Goal: Use online tool/utility: Utilize a website feature to perform a specific function

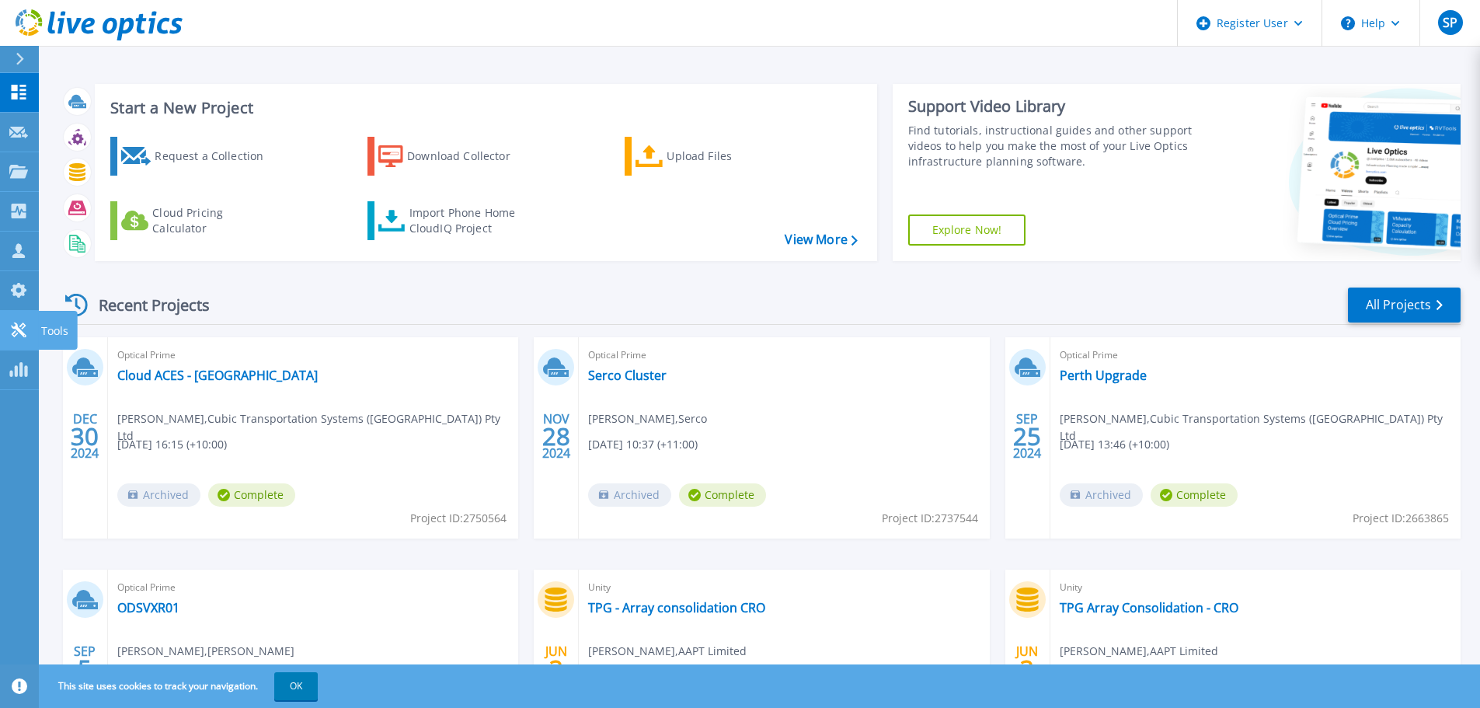
click at [14, 315] on link "Tools Tools" at bounding box center [19, 331] width 39 height 40
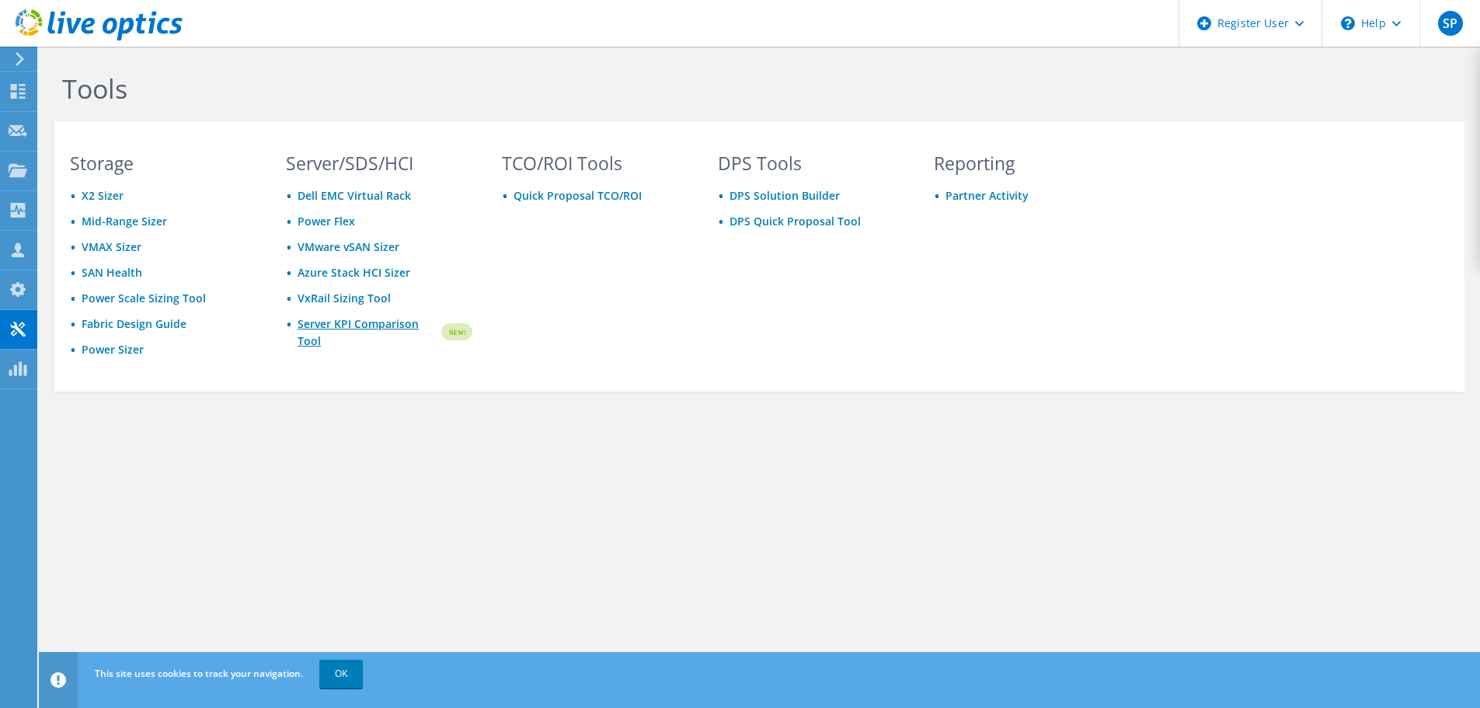
click at [392, 332] on link "Server KPI Comparison Tool" at bounding box center [367, 332] width 141 height 34
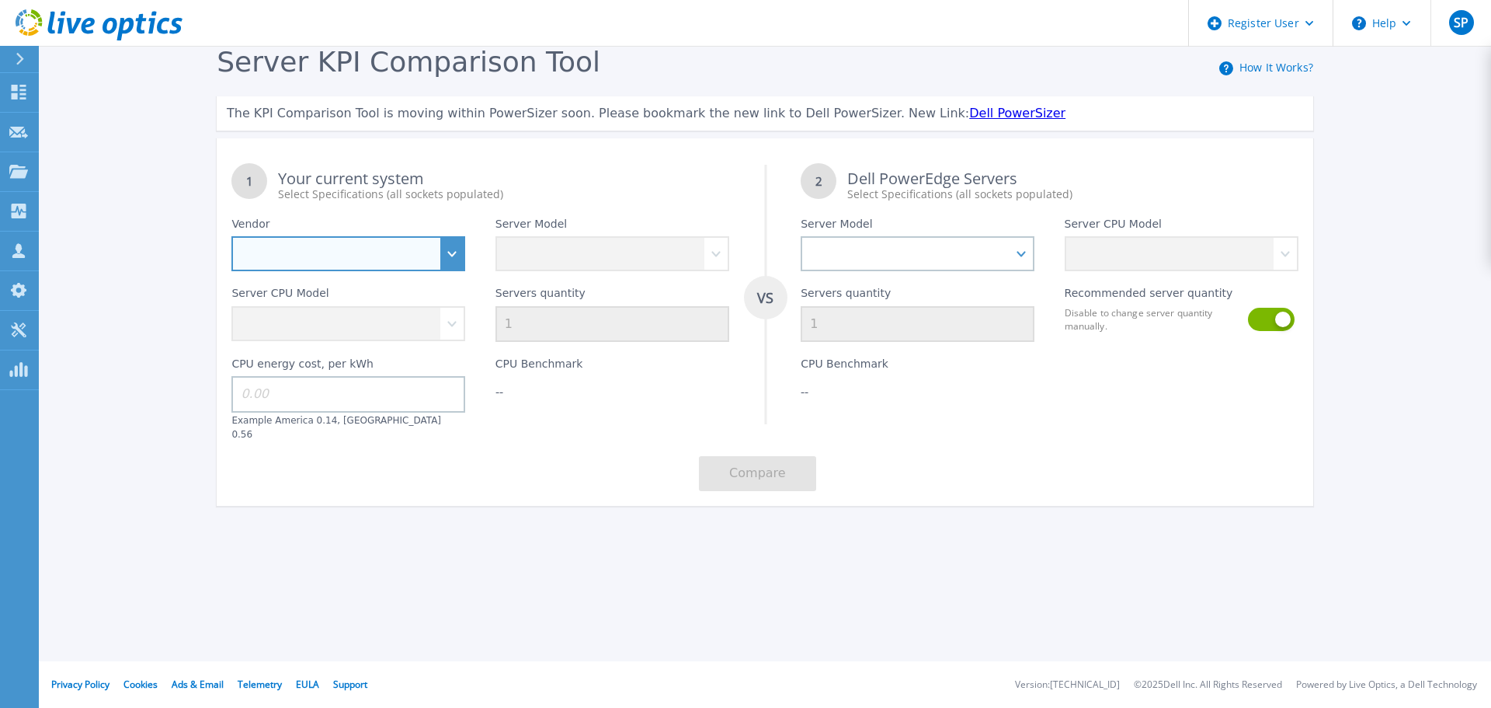
drag, startPoint x: 433, startPoint y: 256, endPoint x: 421, endPoint y: 271, distance: 19.9
click at [433, 256] on select "Dell HPE Lenovo Supermicro" at bounding box center [348, 253] width 234 height 35
select select "HPE"
click at [231, 237] on select "Dell HPE Lenovo Supermicro" at bounding box center [348, 253] width 234 height 35
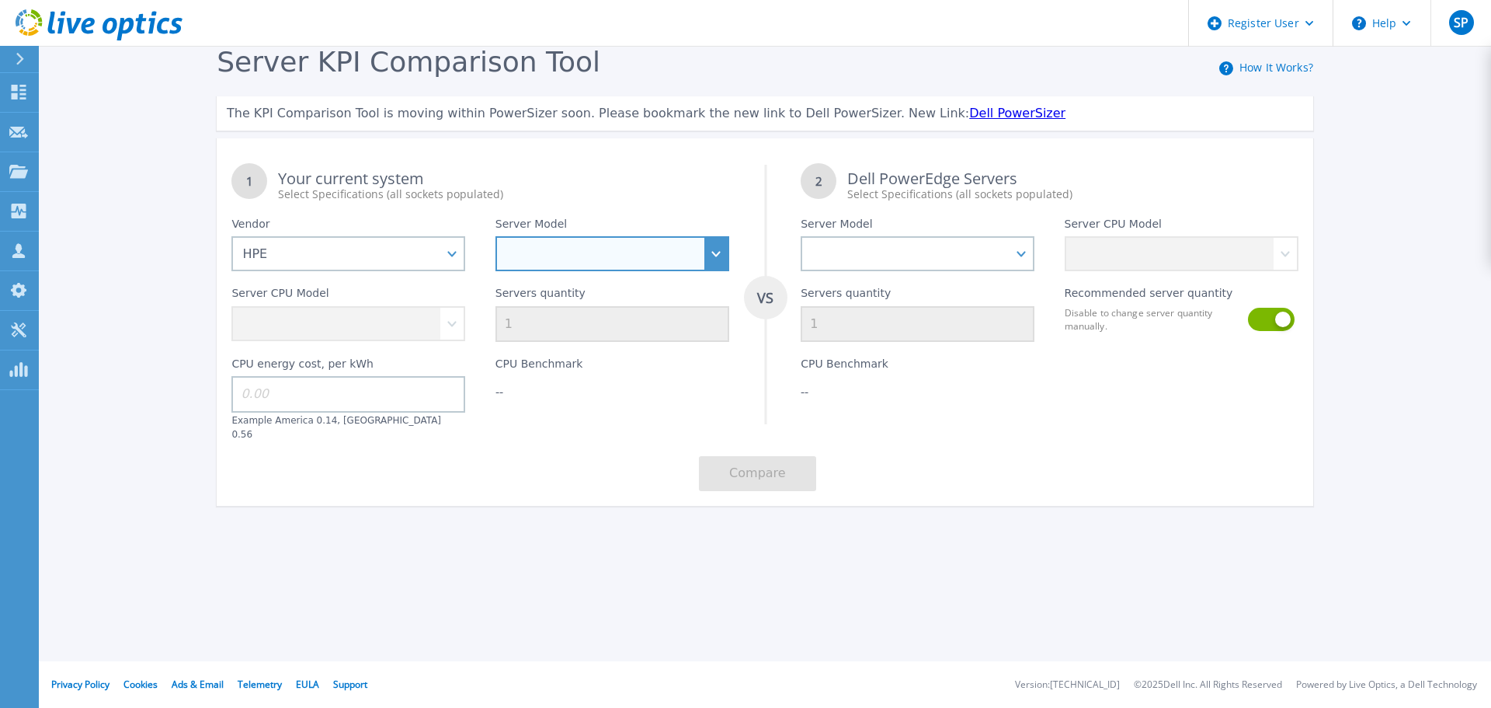
click at [649, 252] on select "Cloudline CL3150 Compute Scale-up Server 3200 DL110 DL145 DL20 DL320 DL325 DL34…" at bounding box center [613, 253] width 234 height 35
click at [496, 237] on select "Cloudline CL3150 Compute Scale-up Server 3200 DL110 DL145 DL20 DL320 DL325 DL34…" at bounding box center [613, 253] width 234 height 35
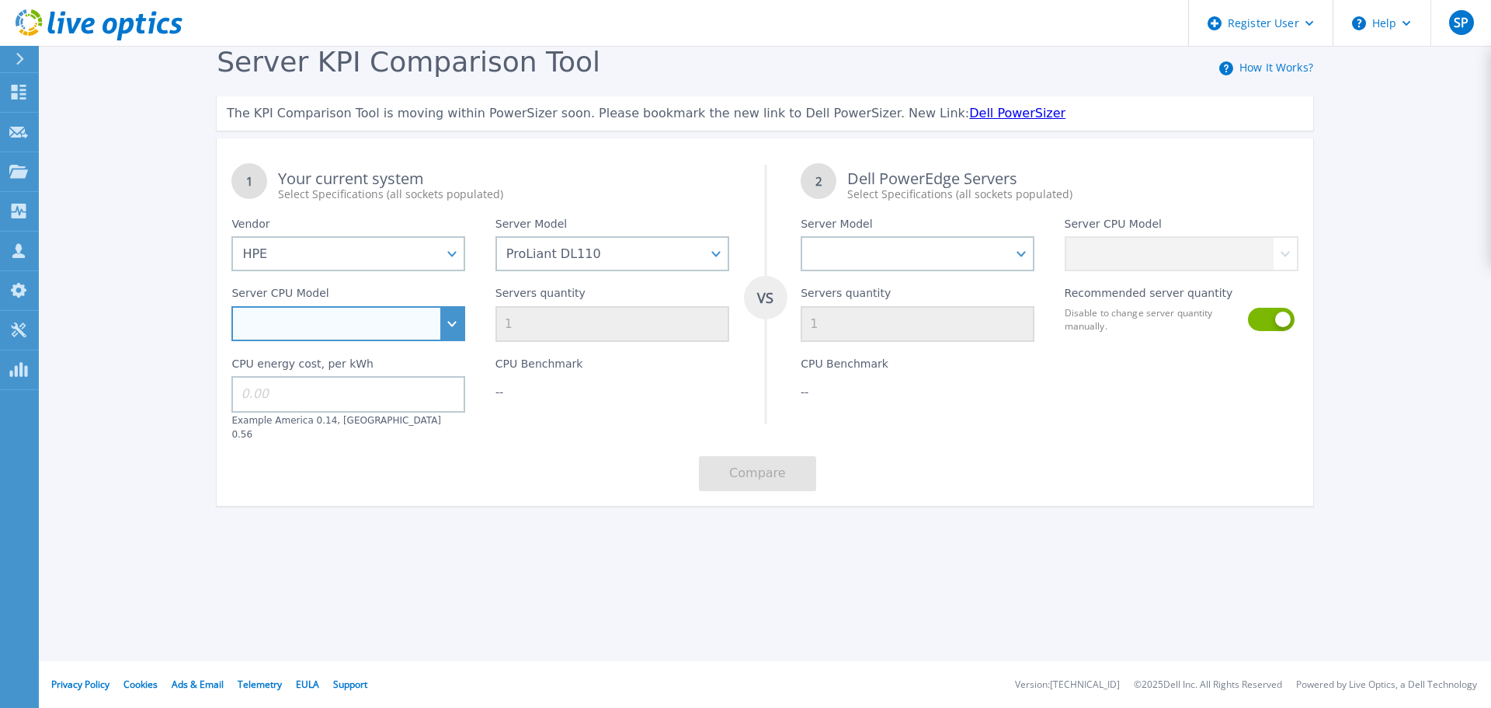
click at [384, 314] on select "Intel Xeon 6330 2GHz Intel Xeon 5318N 2.1GHz Intel Xeon 5318Y 2.1GHz Intel Xeon…" at bounding box center [348, 323] width 234 height 35
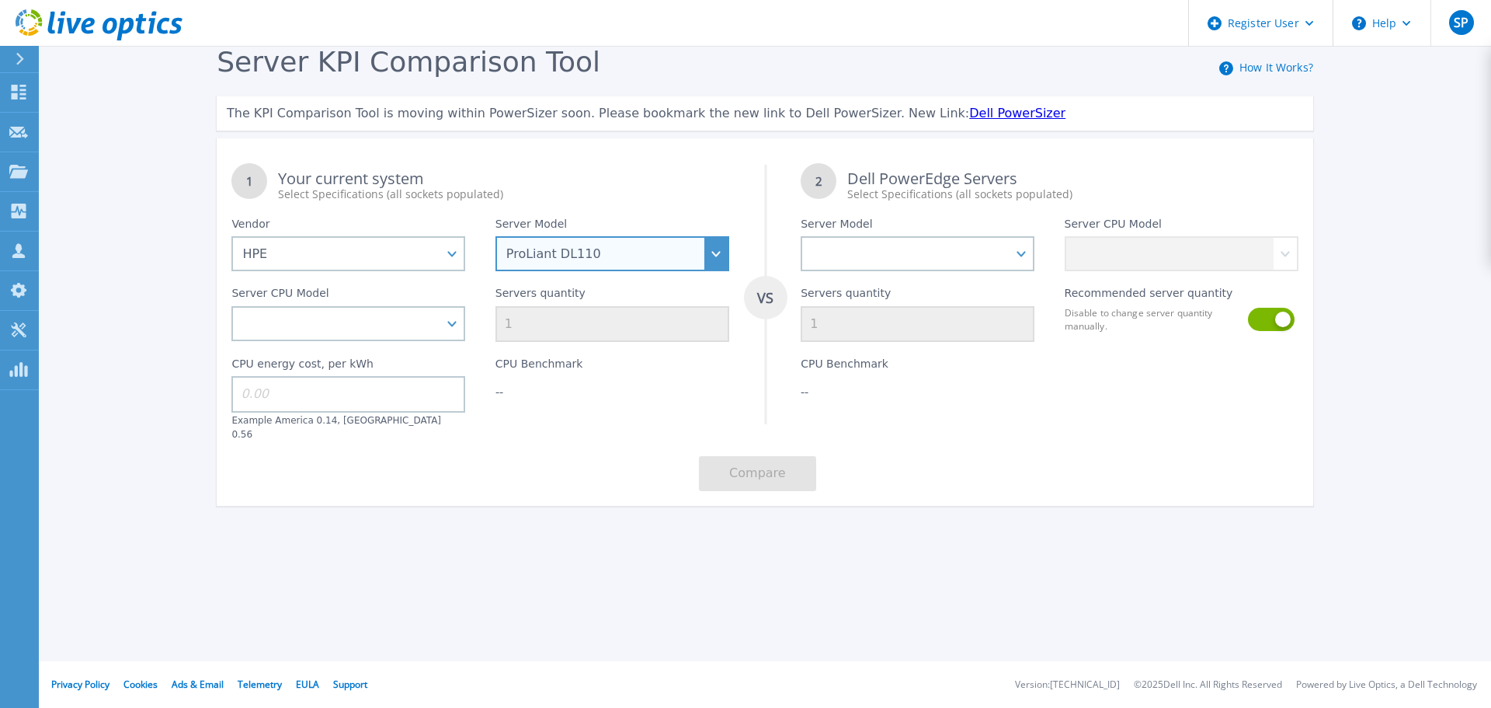
click at [628, 253] on select "Cloudline CL3150 Compute Scale-up Server 3200 DL110 DL145 DL20 DL320 DL325 DL34…" at bounding box center [613, 253] width 234 height 35
click at [496, 237] on select "Cloudline CL3150 Compute Scale-up Server 3200 DL110 DL145 DL20 DL320 DL325 DL34…" at bounding box center [613, 253] width 234 height 35
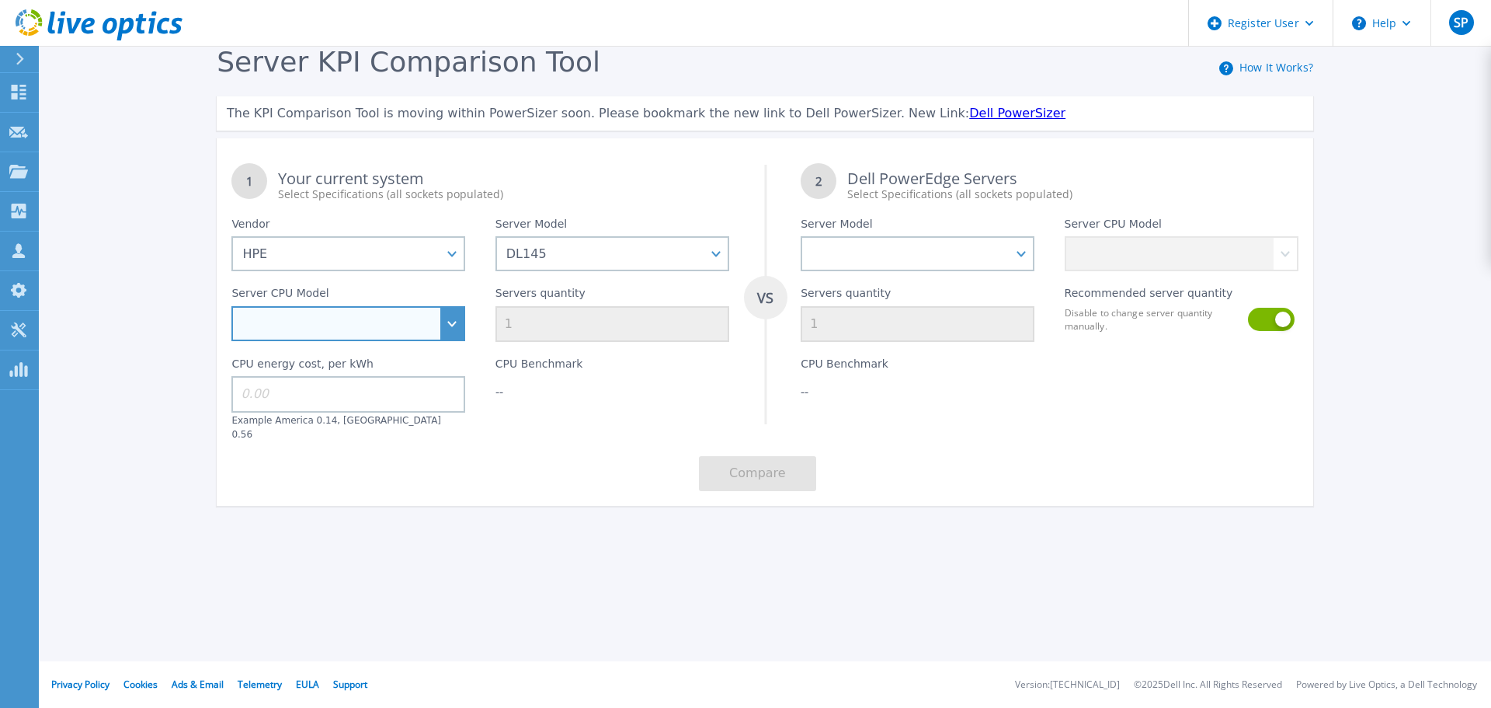
click at [423, 329] on select "AMD EPYC 8124P 2.45GHz AMD EPYC 8024P 2.4GHz AMD EPYC 8224P 2.55GHz AMD EPYC 82…" at bounding box center [348, 323] width 234 height 35
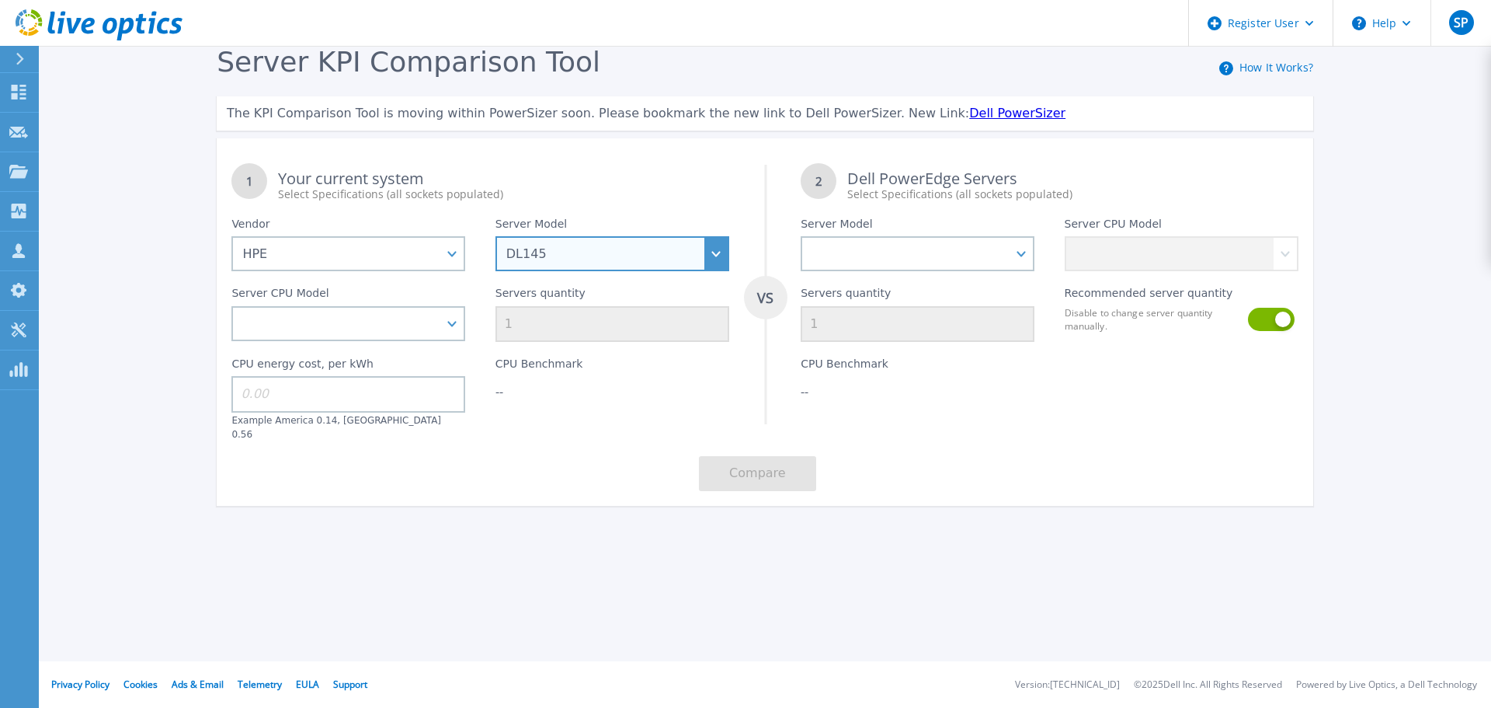
click at [638, 257] on select "Cloudline CL3150 Compute Scale-up Server 3200 DL110 DL145 DL20 DL320 DL325 DL34…" at bounding box center [613, 253] width 234 height 35
click at [496, 237] on select "Cloudline CL3150 Compute Scale-up Server 3200 DL110 DL145 DL20 DL320 DL325 DL34…" at bounding box center [613, 253] width 234 height 35
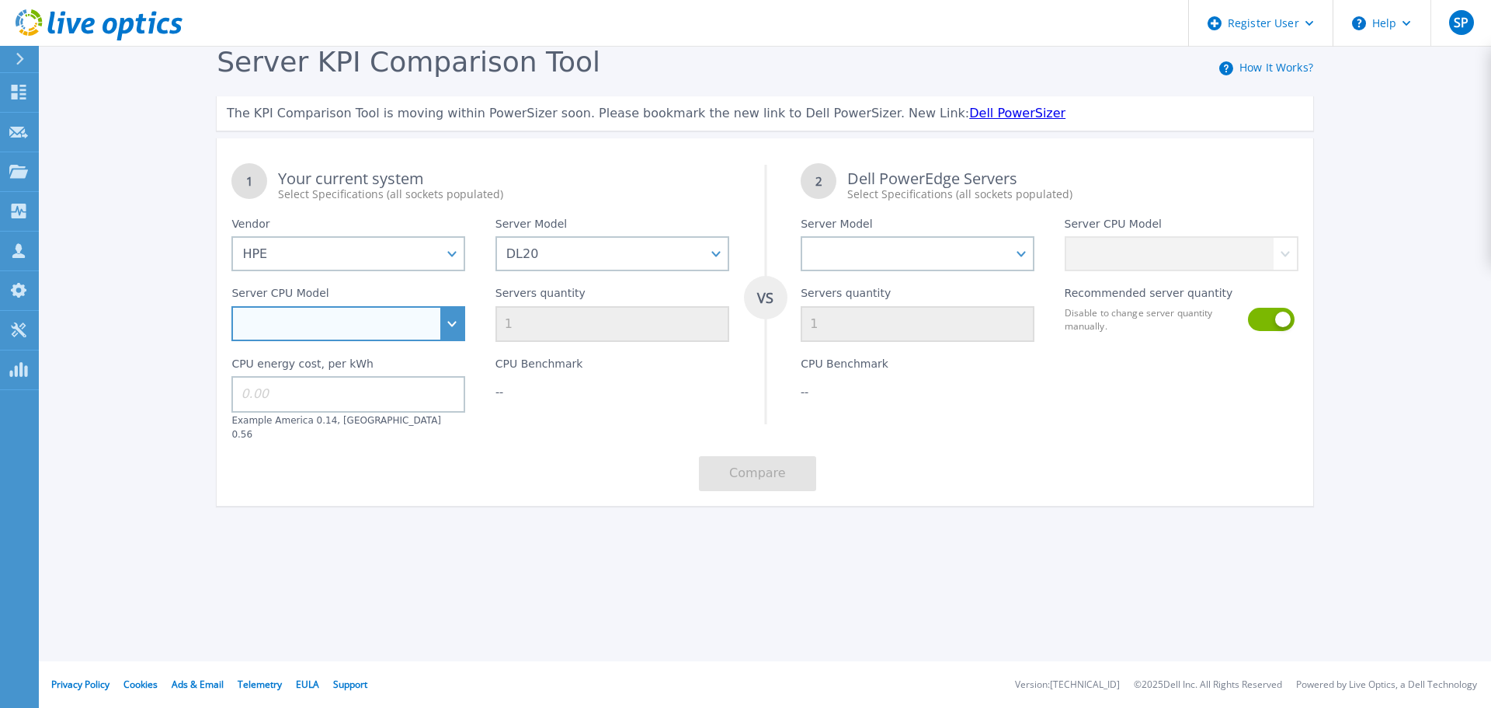
click at [370, 315] on select "Intel Xeon E-2414 2.6GHz Intel Xeon E-2434 3.4GHz Intel Xeon E-2436 2.9GHz Inte…" at bounding box center [348, 323] width 234 height 35
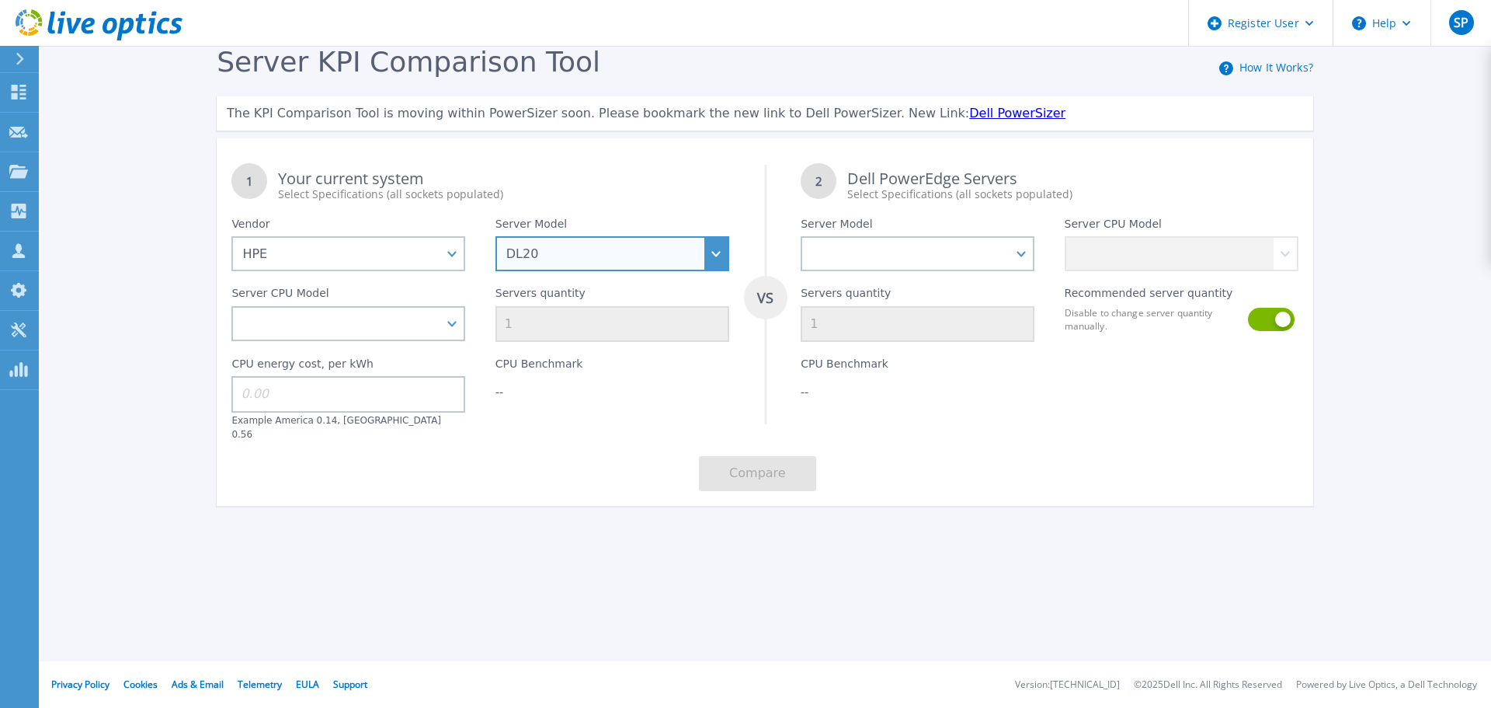
click at [623, 250] on select "Cloudline CL3150 Compute Scale-up Server 3200 DL110 DL145 DL20 DL320 DL325 DL34…" at bounding box center [613, 253] width 234 height 35
click at [496, 237] on select "Cloudline CL3150 Compute Scale-up Server 3200 DL110 DL145 DL20 DL320 DL325 DL34…" at bounding box center [613, 253] width 234 height 35
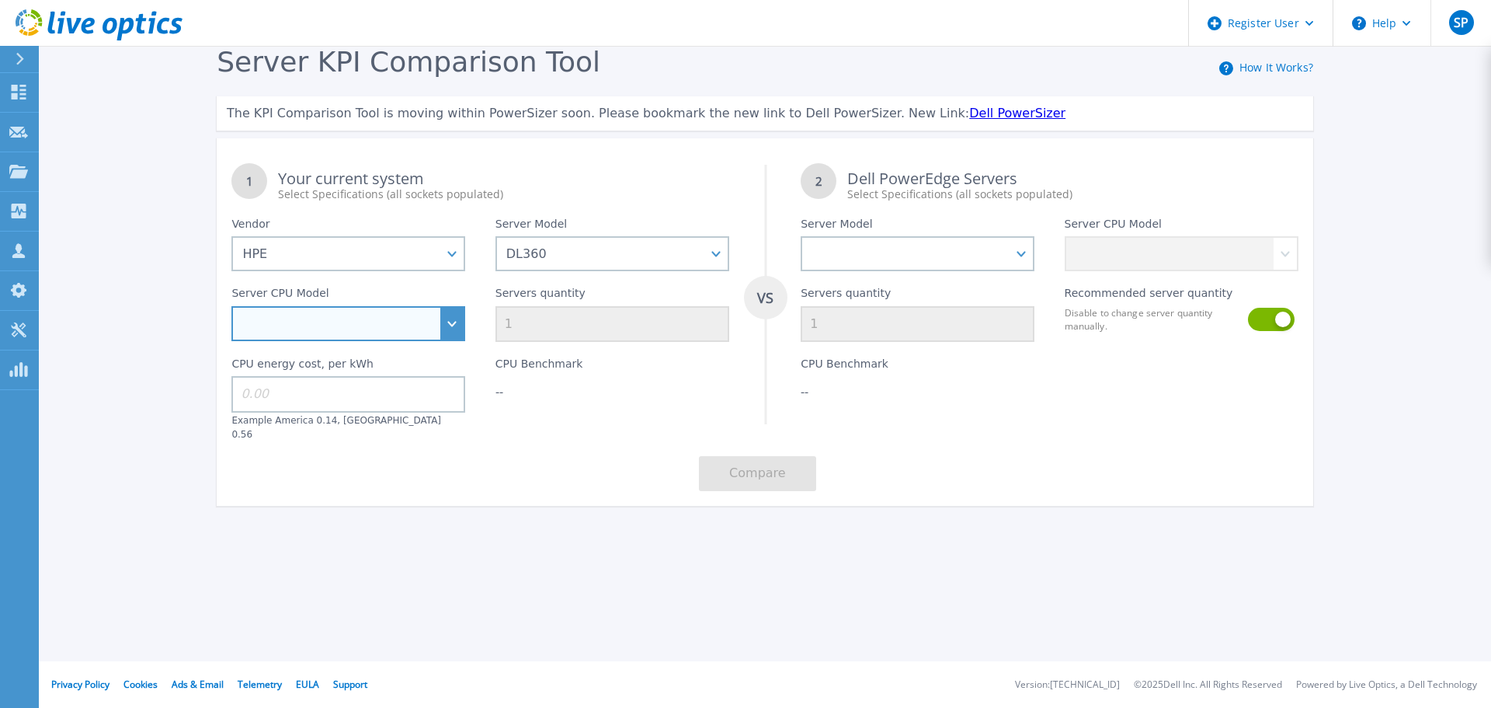
click at [299, 318] on select "Intel Xeon E-2414 2.6GHz Intel Xeon E-2434 3.4GHz Intel Xeon E-2436 2.9GHz Inte…" at bounding box center [348, 323] width 234 height 35
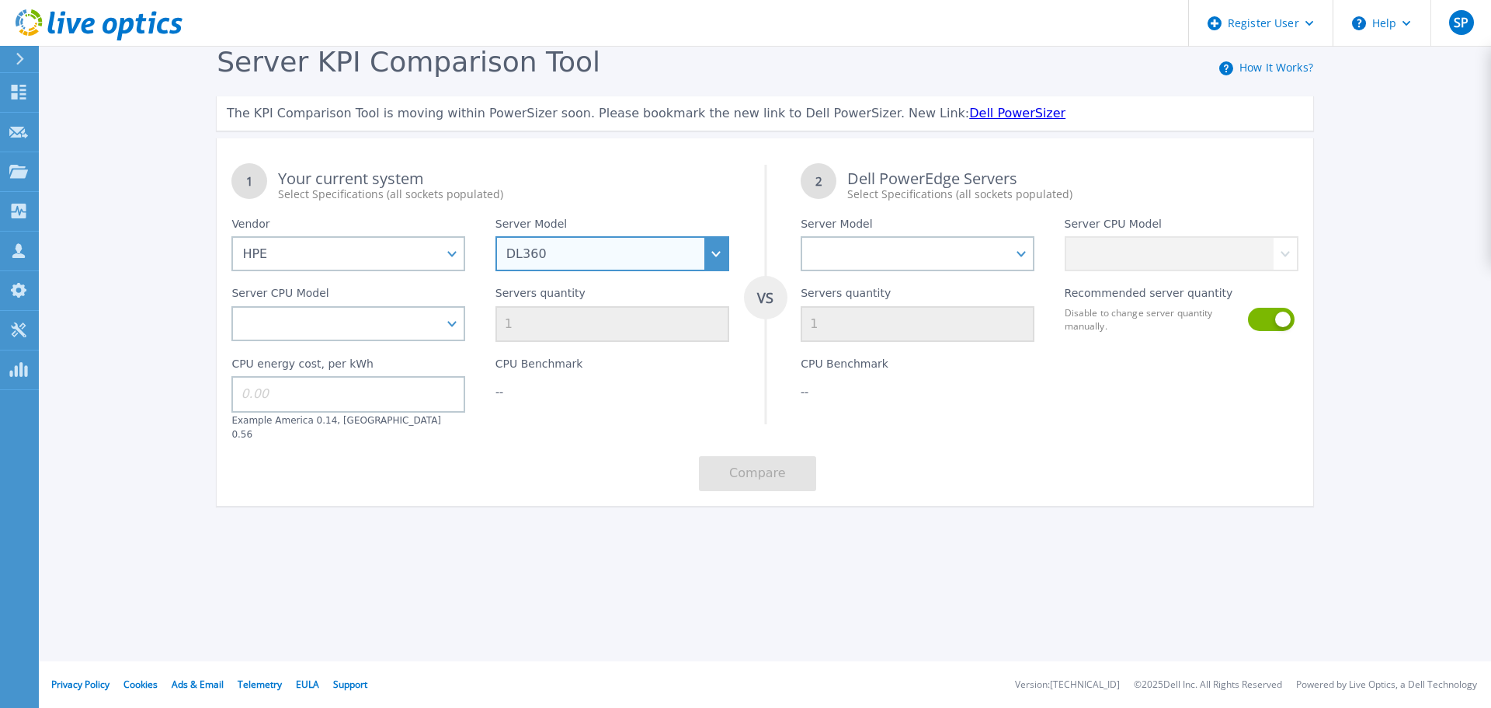
click at [607, 261] on select "Cloudline CL3150 Compute Scale-up Server 3200 DL110 DL145 DL20 DL320 DL325 DL34…" at bounding box center [613, 253] width 234 height 35
click at [496, 237] on select "Cloudline CL3150 Compute Scale-up Server 3200 DL110 DL145 DL20 DL320 DL325 DL34…" at bounding box center [613, 253] width 234 height 35
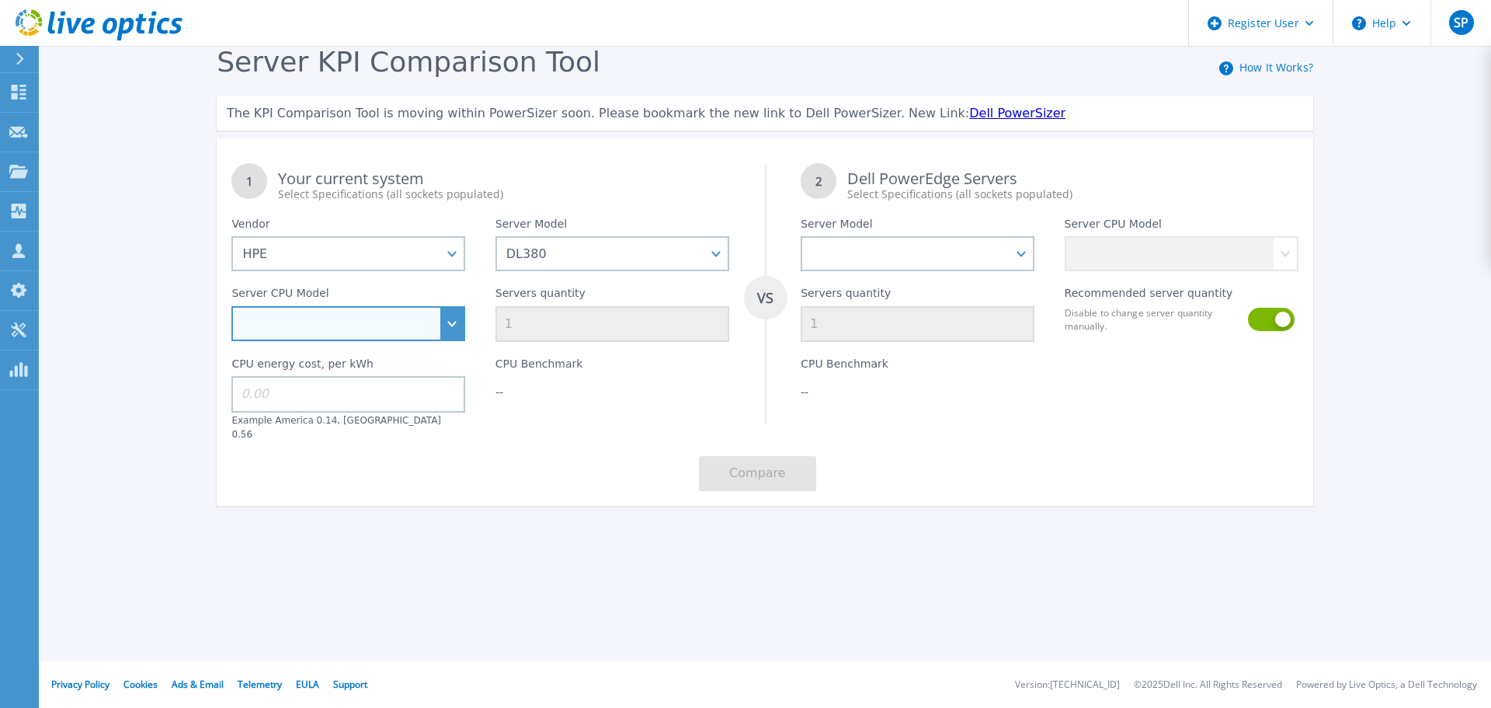
click at [350, 332] on select "Intel Xeon 4509Y 2.6GHz Intel Xeon 4514Y 2GHz Intel Xeon 4516Y+ 2.2GHz Intel Xe…" at bounding box center [348, 323] width 234 height 35
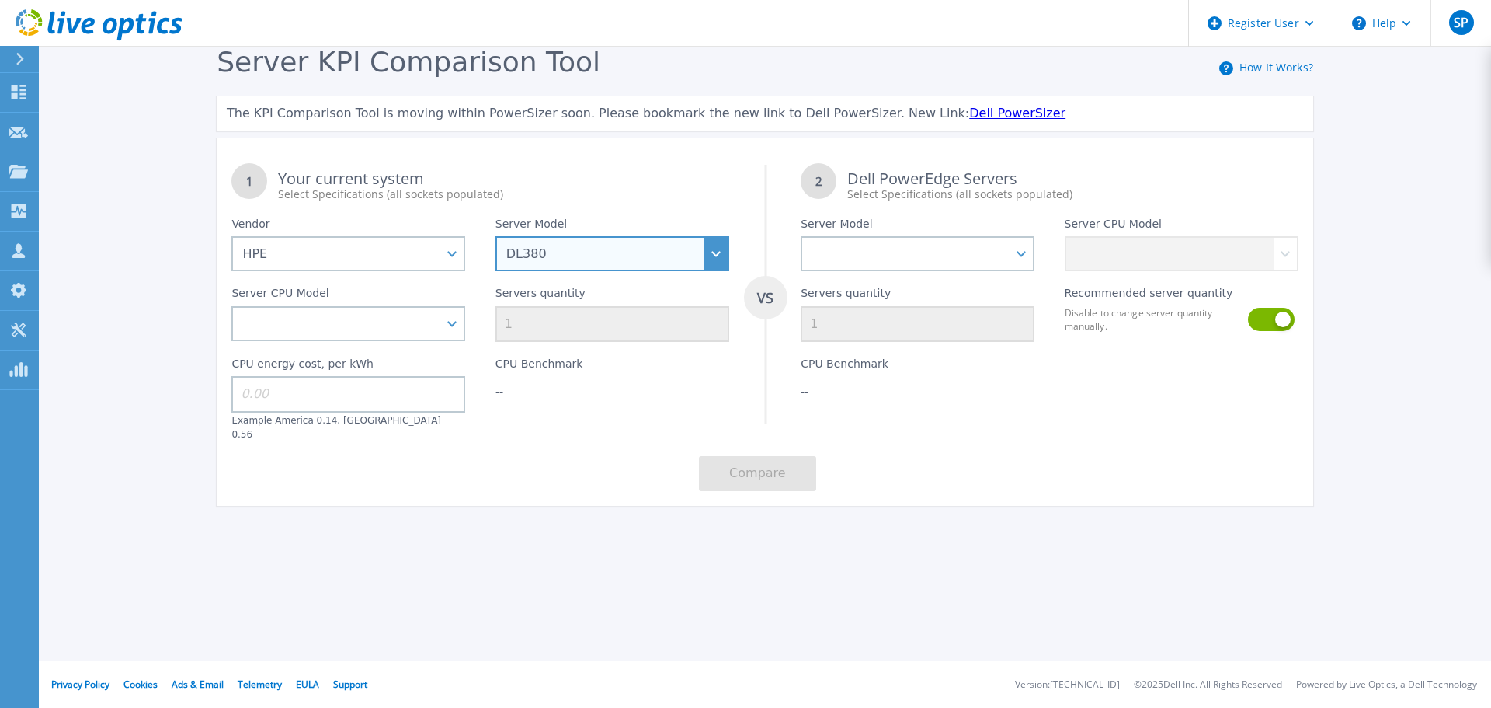
click at [630, 242] on select "Cloudline CL3150 Compute Scale-up Server 3200 DL110 DL145 DL20 DL320 DL325 DL34…" at bounding box center [613, 253] width 234 height 35
click at [496, 237] on select "Cloudline CL3150 Compute Scale-up Server 3200 DL110 DL145 DL20 DL320 DL325 DL34…" at bounding box center [613, 253] width 234 height 35
click at [424, 350] on div "CPU energy cost, per kWh Example America 0.14, [GEOGRAPHIC_DATA] 0.56" at bounding box center [348, 391] width 263 height 99
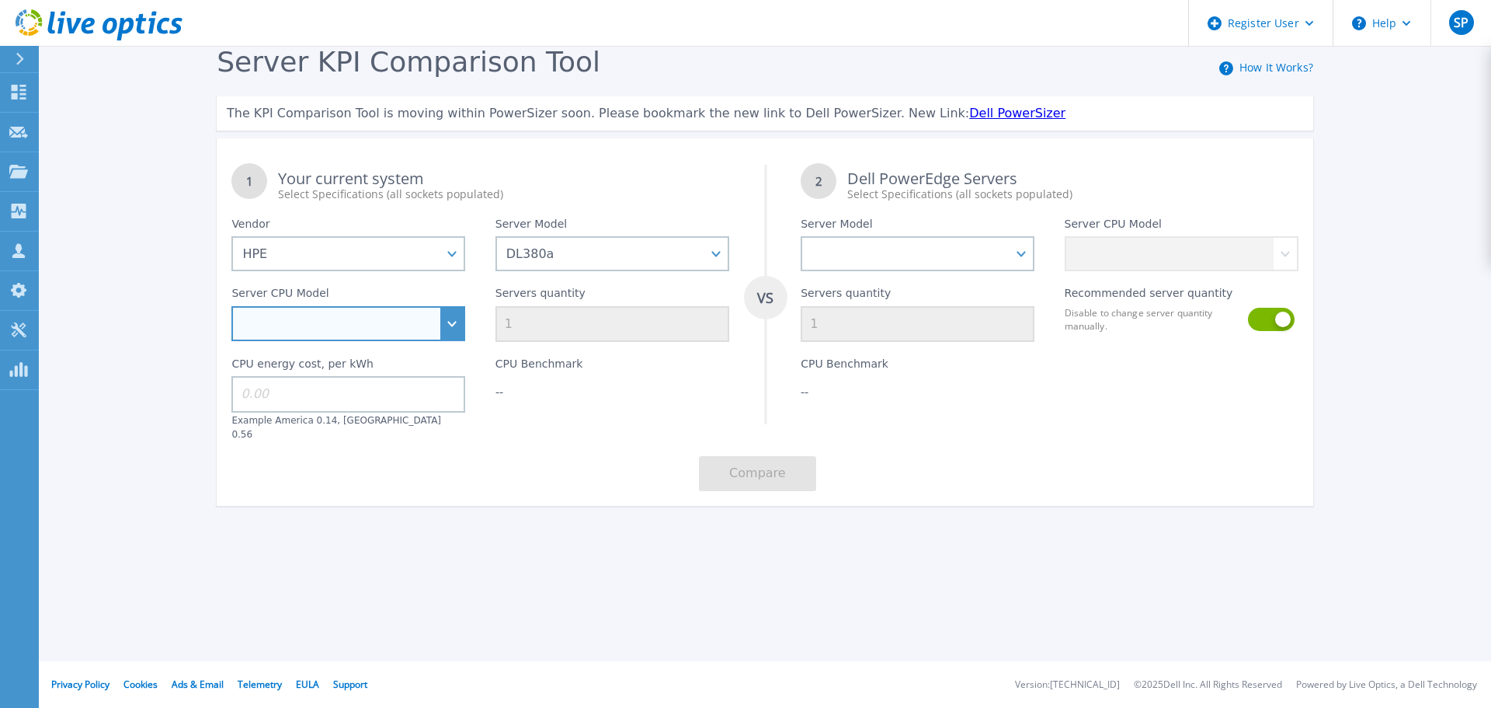
click at [414, 312] on select "Intel Xeon 6534 3.9GHz Intel Xeon 6542Y 2.9GHz Intel Xeon 6544Y 3.6GHz Intel Xe…" at bounding box center [348, 323] width 234 height 35
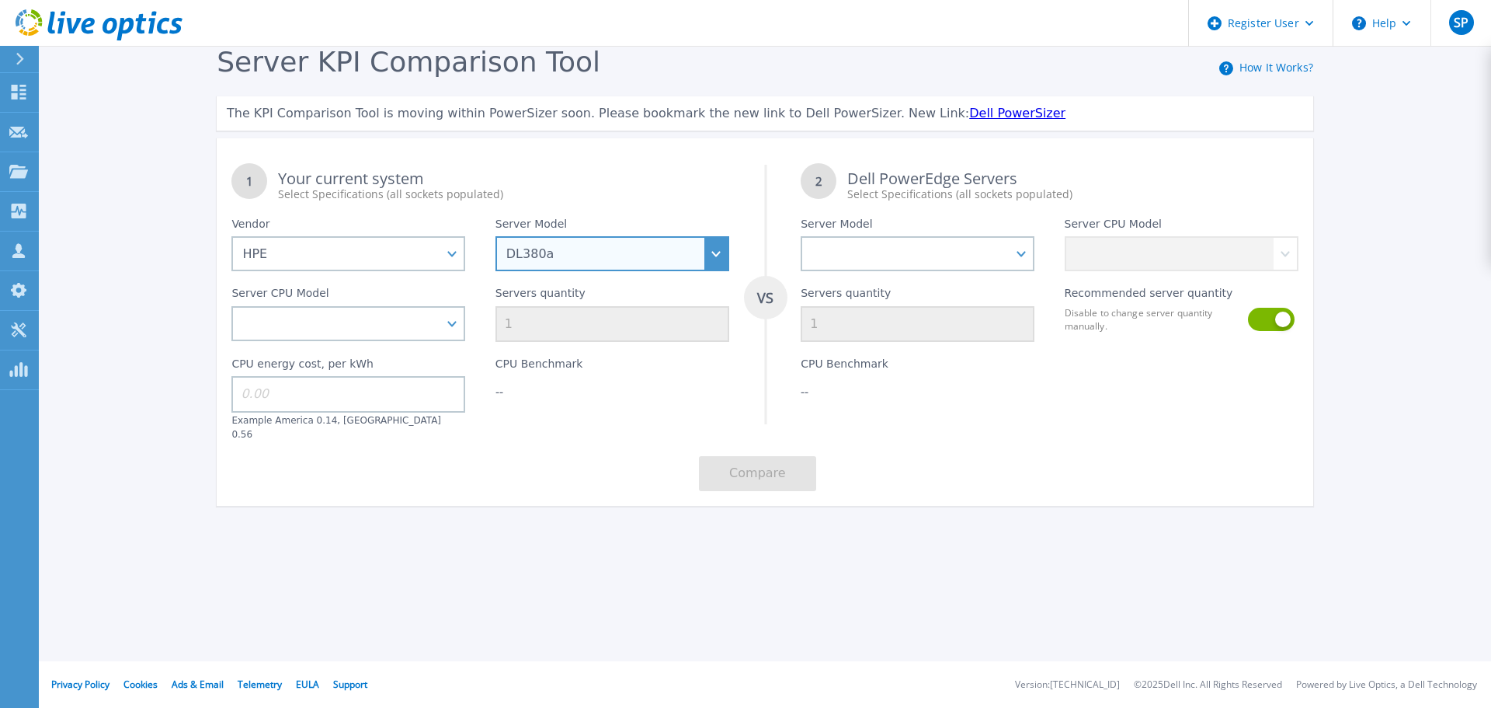
click at [558, 247] on select "Cloudline CL3150 Compute Scale-up Server 3200 DL110 DL145 DL20 DL320 DL325 DL34…" at bounding box center [613, 253] width 234 height 35
click at [496, 237] on select "Cloudline CL3150 Compute Scale-up Server 3200 DL110 DL145 DL20 DL320 DL325 DL34…" at bounding box center [613, 253] width 234 height 35
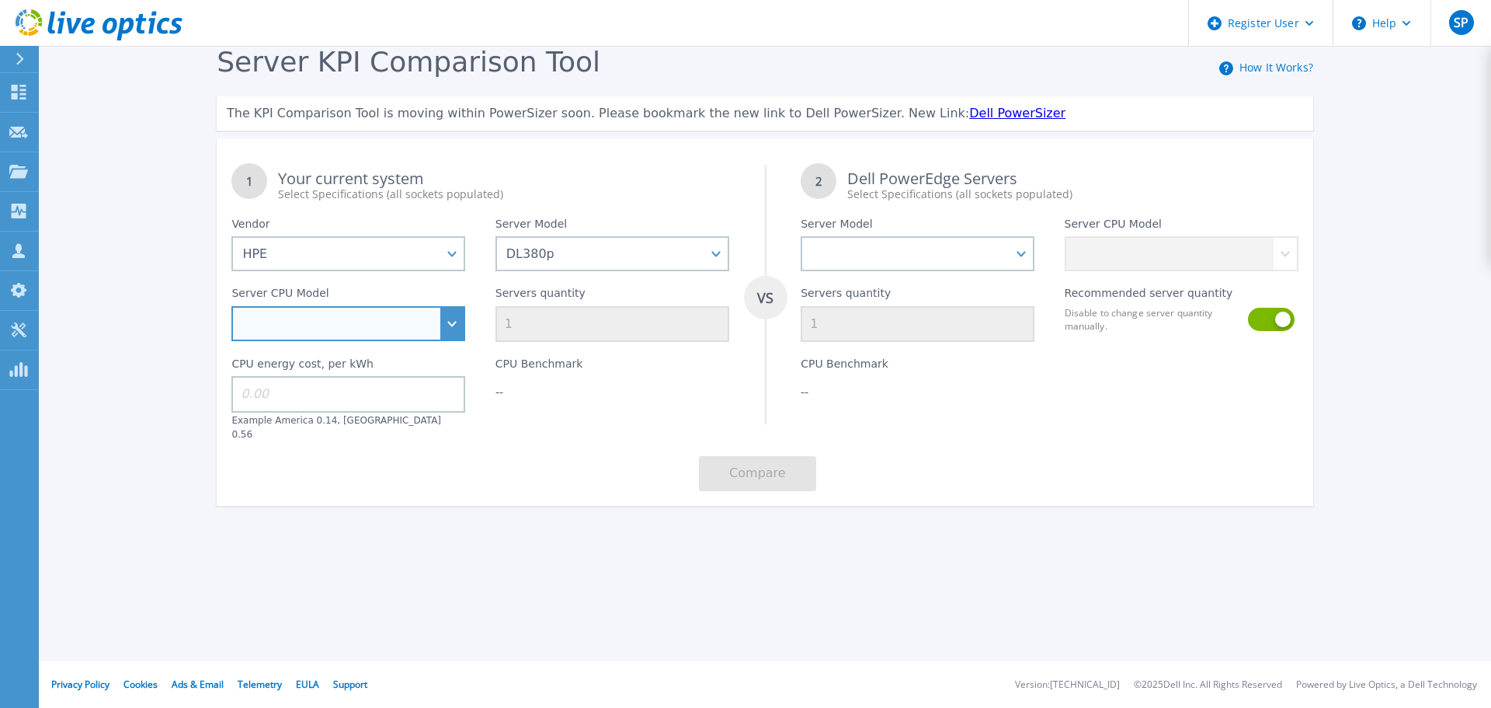
click at [350, 334] on select "Intel Xeon E5-2620 v2 2.1GHz Intel Xeon E5-2670 v2 2.5GHz" at bounding box center [348, 323] width 234 height 35
click at [543, 231] on label "Server Model" at bounding box center [531, 226] width 71 height 19
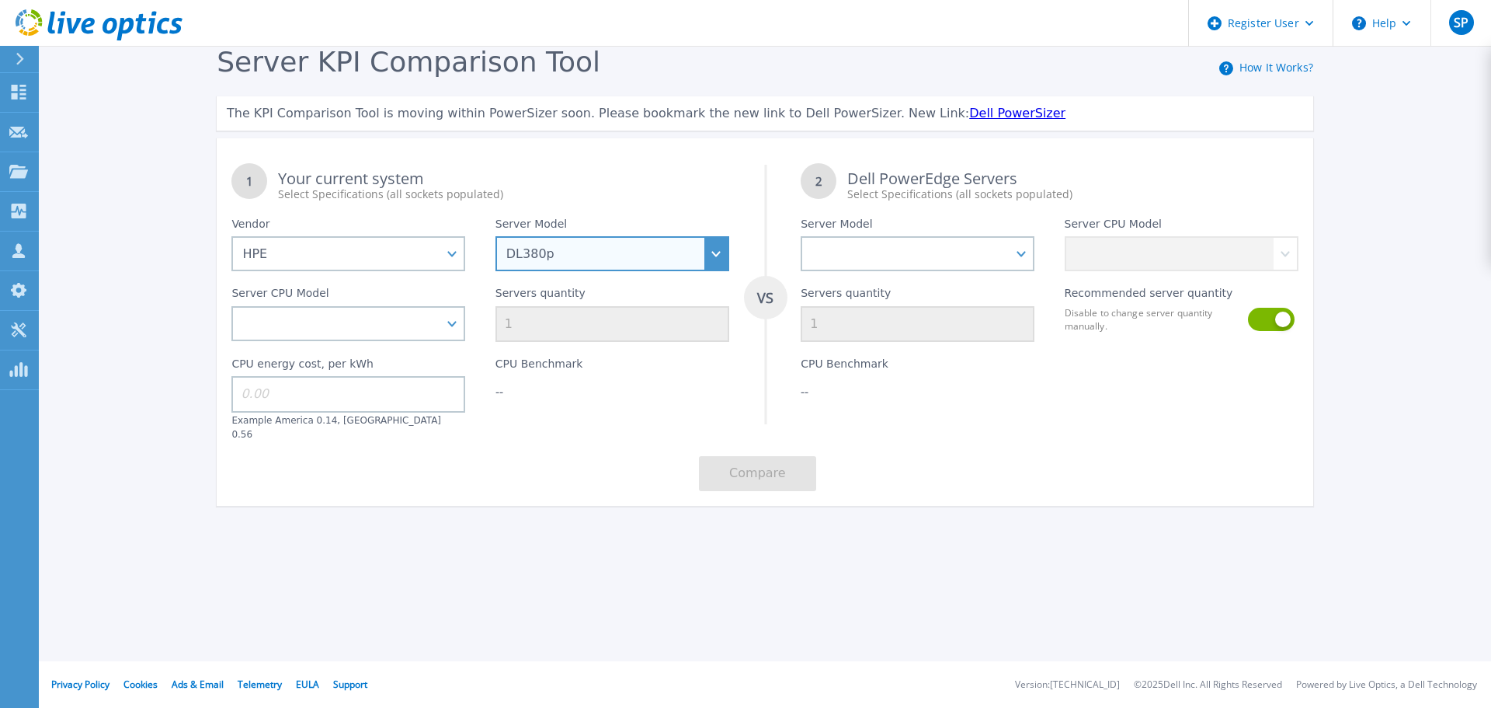
click at [601, 257] on select "Cloudline CL3150 Compute Scale-up Server 3200 DL110 DL145 DL20 DL320 DL325 DL34…" at bounding box center [613, 253] width 234 height 35
select select "ProLiant BL460c"
click at [496, 237] on select "Cloudline CL3150 Compute Scale-up Server 3200 DL110 DL145 DL20 DL320 DL325 DL34…" at bounding box center [613, 253] width 234 height 35
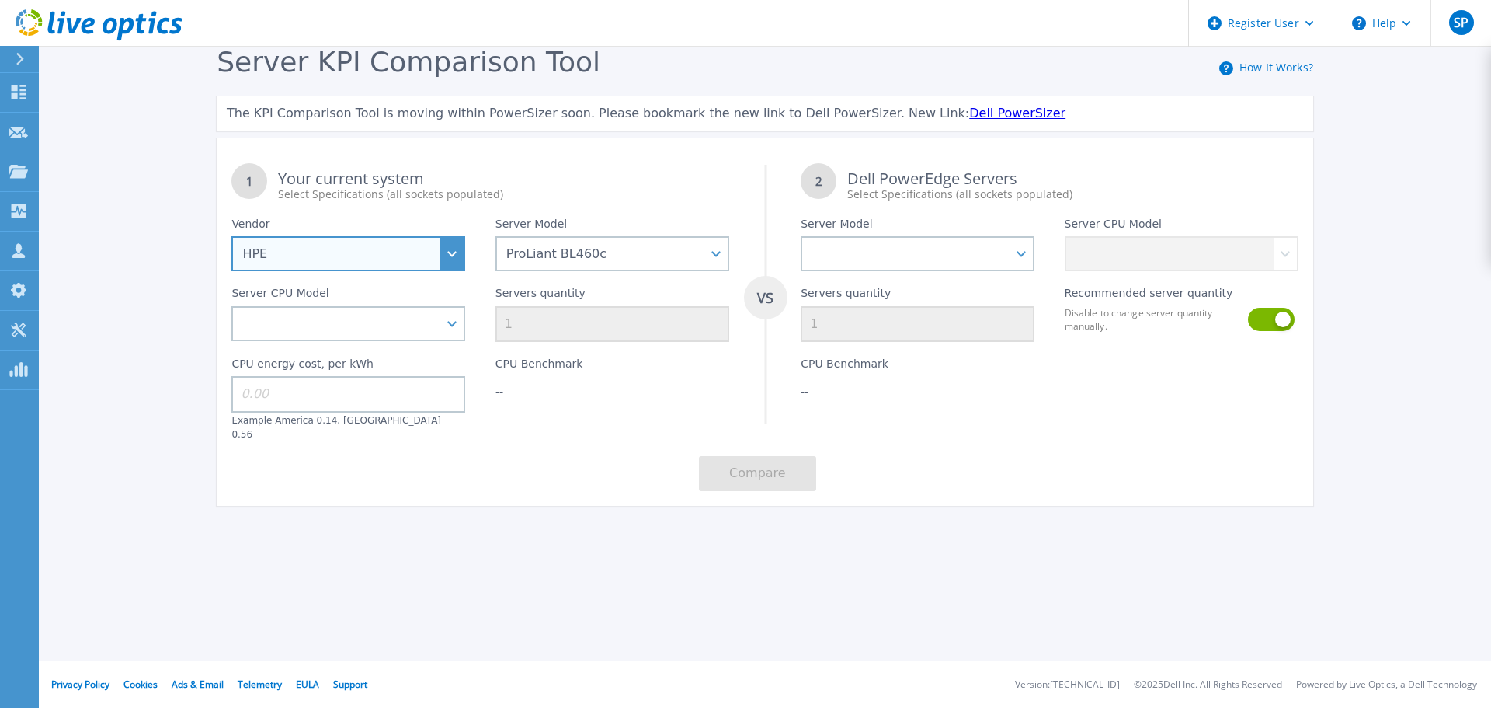
drag, startPoint x: 342, startPoint y: 247, endPoint x: 346, endPoint y: 259, distance: 12.5
click at [342, 248] on select "Dell HPE Lenovo Supermicro" at bounding box center [348, 253] width 234 height 35
click at [694, 447] on div "1 Your current system Select Specifications (all sockets populated) VS 2 Dell P…" at bounding box center [765, 326] width 1097 height 357
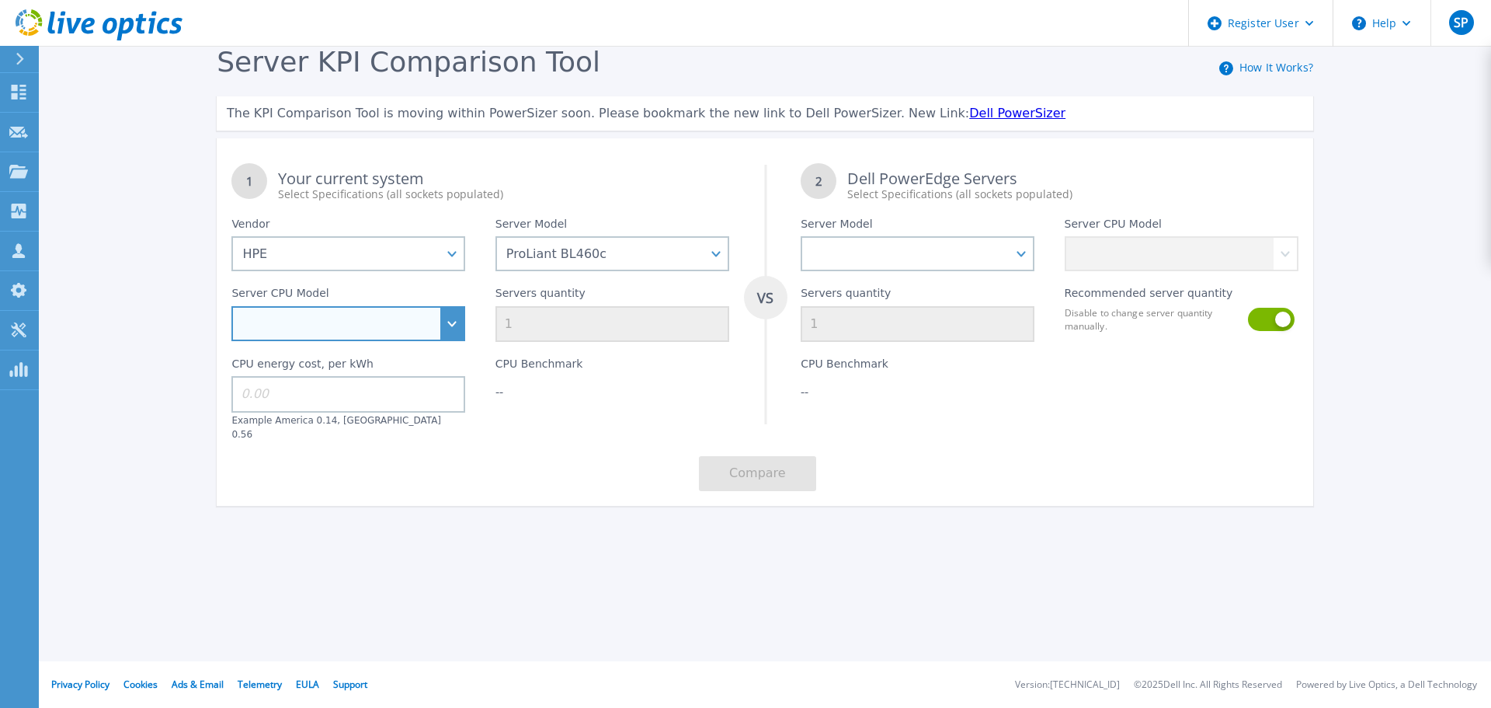
click at [384, 327] on select "Intel Xeon 3104 1.7GHz Intel Xeon 3106 1.7GHz Intel Xeon 3204 1.9GHz Intel Xeon…" at bounding box center [348, 323] width 234 height 35
select select "338099"
click at [231, 307] on select "Intel Xeon 3104 1.7GHz Intel Xeon 3106 1.7GHz Intel Xeon 3204 1.9GHz Intel Xeon…" at bounding box center [348, 323] width 234 height 35
